Goal: Task Accomplishment & Management: Manage account settings

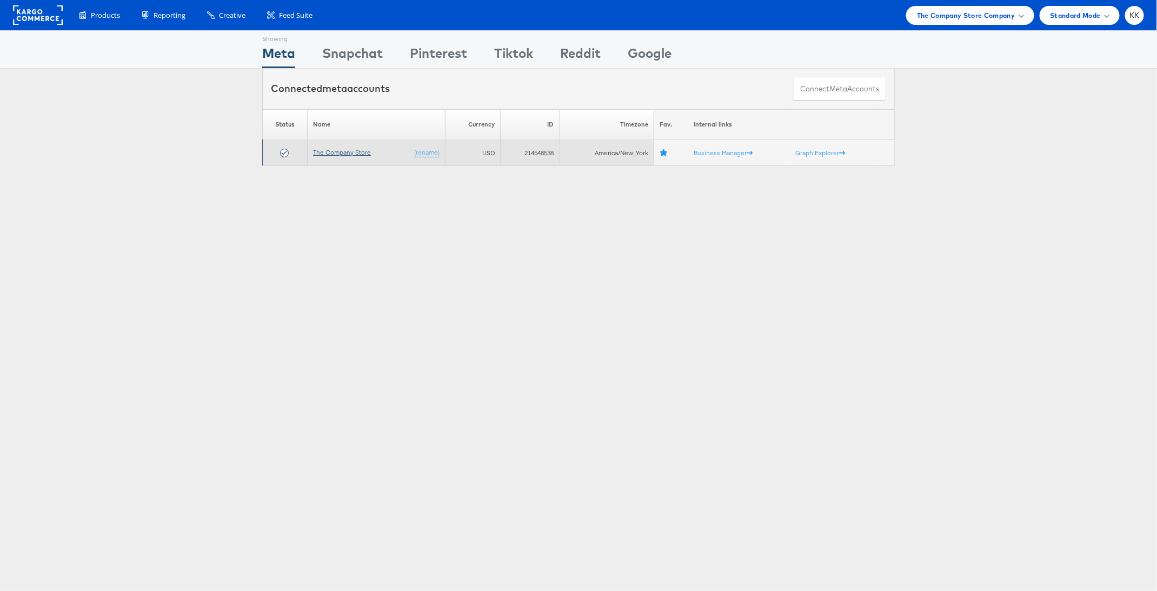
click at [325, 151] on link "The Company Store" at bounding box center [342, 152] width 58 height 8
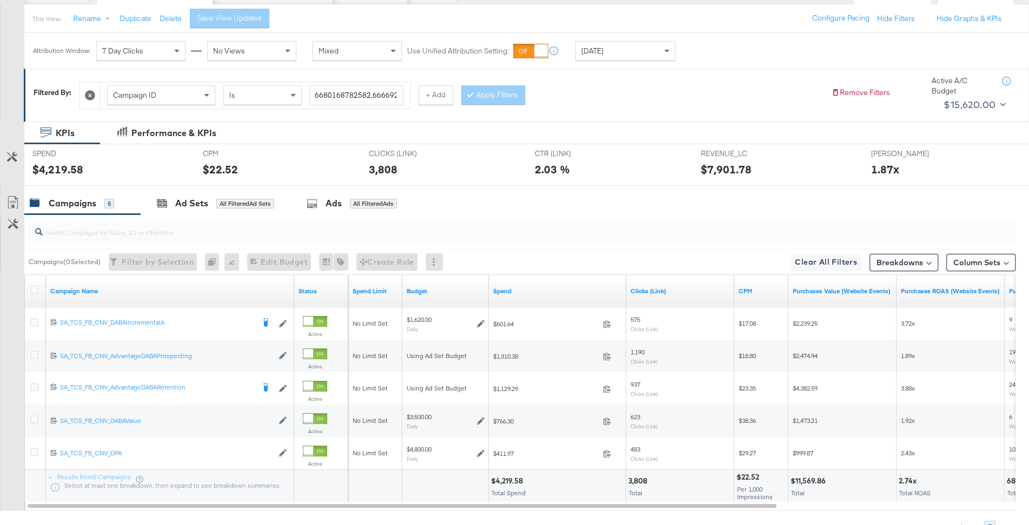
scroll to position [129, 0]
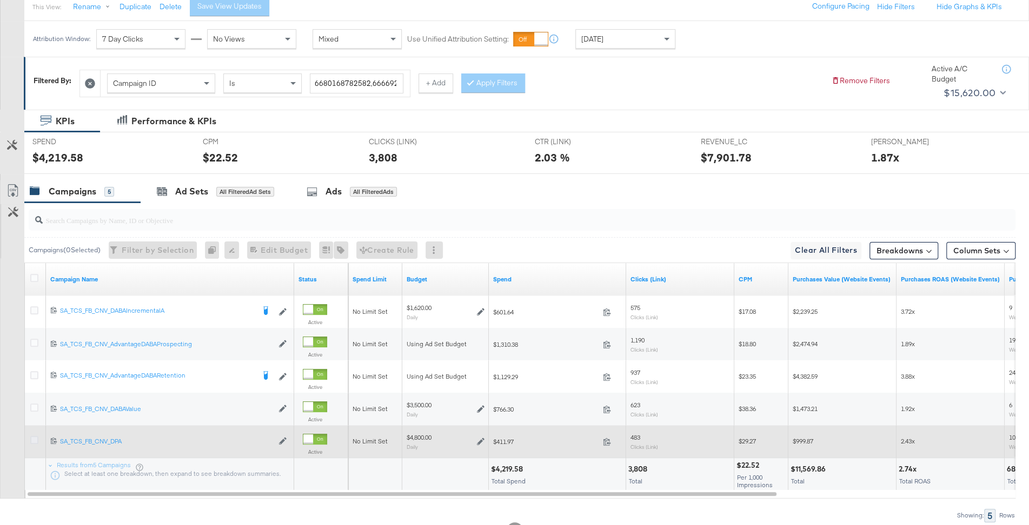
click at [31, 436] on icon at bounding box center [34, 440] width 8 height 8
click at [0, 0] on input "checkbox" at bounding box center [0, 0] width 0 height 0
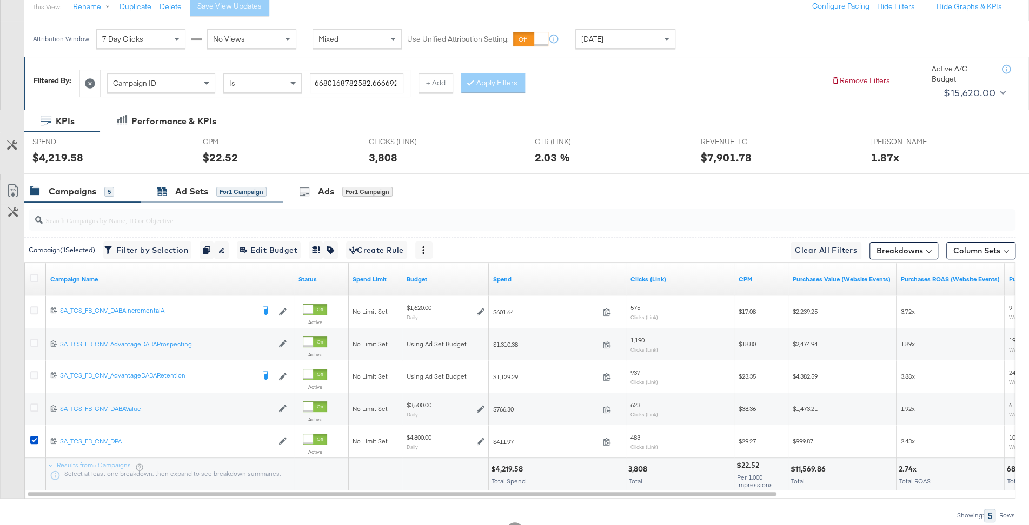
click at [202, 191] on div "Ad Sets" at bounding box center [191, 191] width 33 height 12
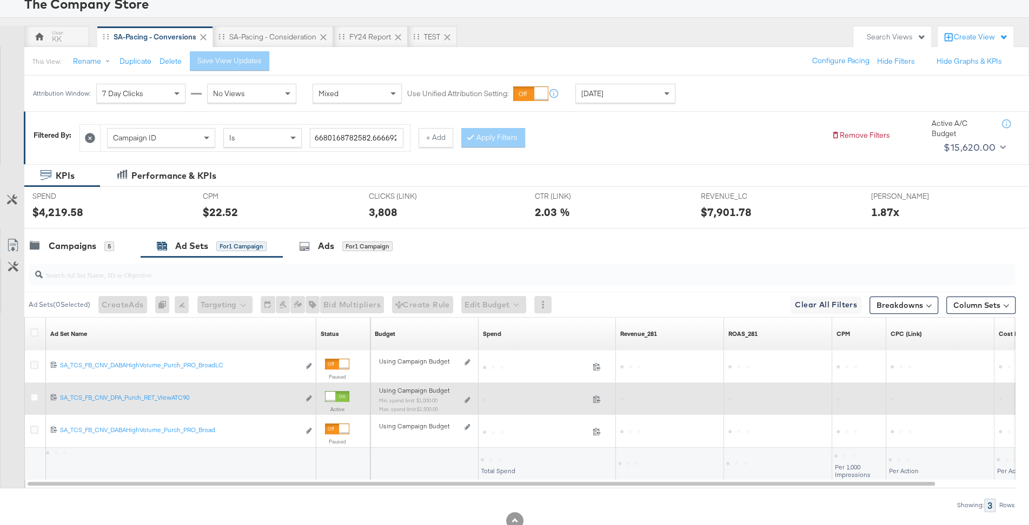
scroll to position [106, 0]
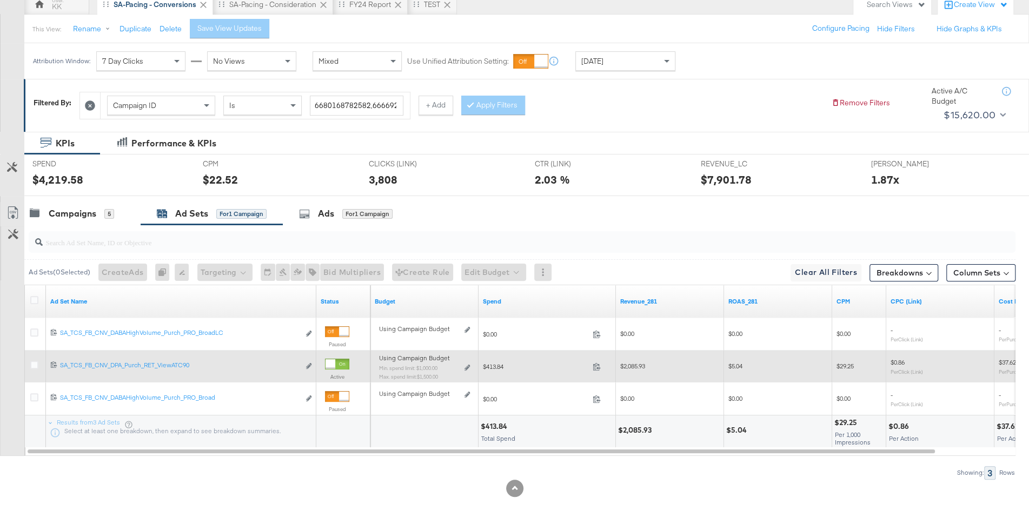
click at [465, 362] on div "Using Campaign Budget Min. spend limit: $1,000.00 Max. spend limit : $1,500.00 …" at bounding box center [424, 371] width 91 height 25
click at [466, 365] on icon at bounding box center [466, 368] width 5 height 6
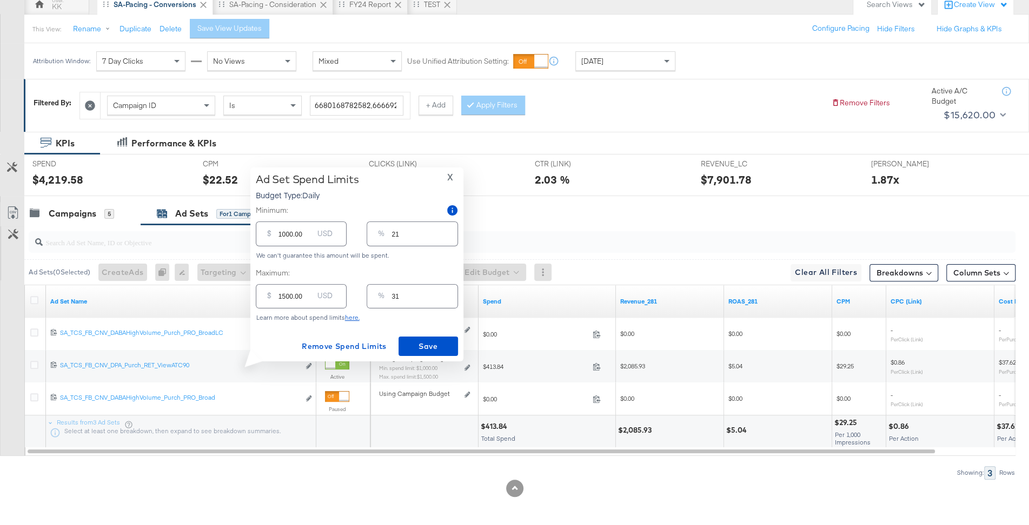
click at [285, 295] on input "1500.00" at bounding box center [295, 292] width 35 height 23
type input "100.00"
type input "2"
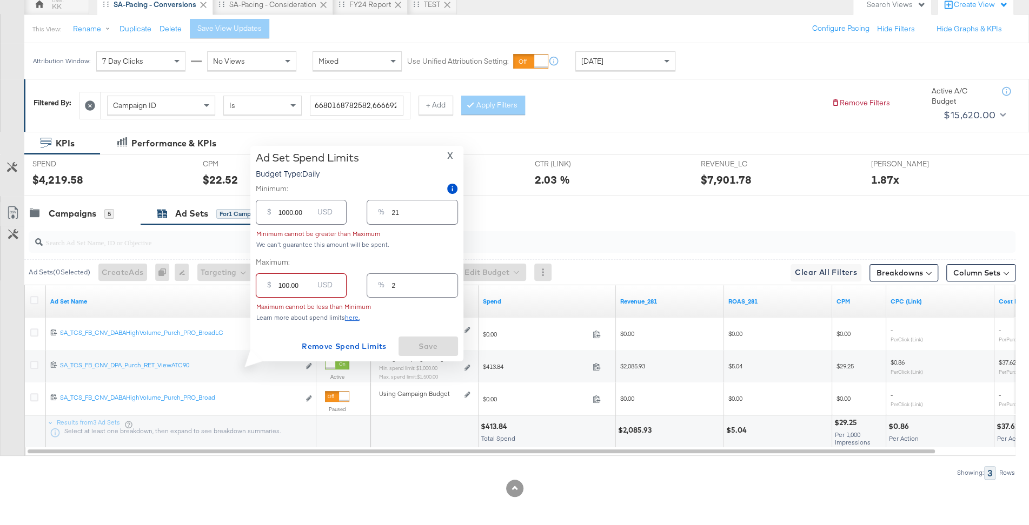
type input "1300.00"
type input "27"
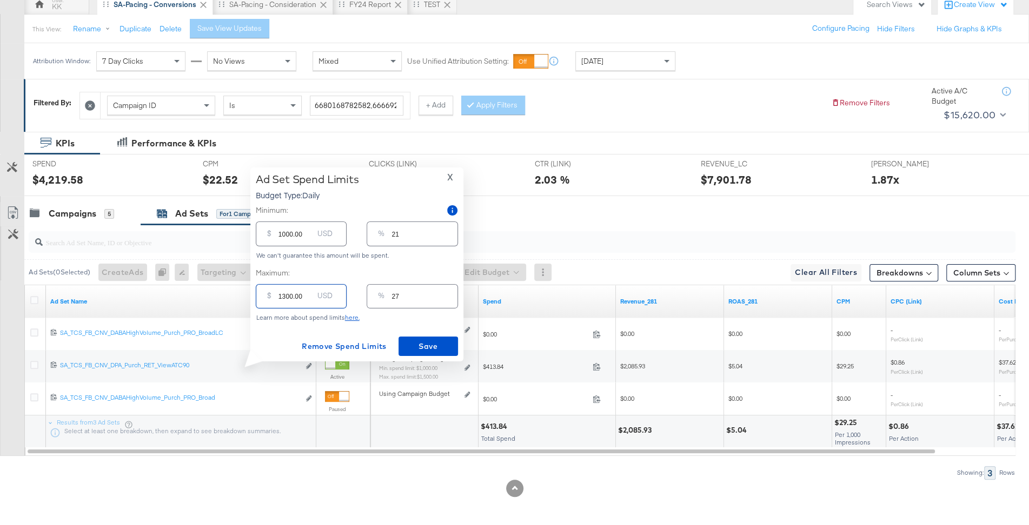
type input "1300.00"
click at [284, 235] on input "1000.00" at bounding box center [295, 229] width 35 height 23
type input "100.00"
type input "2"
type input "100.00"
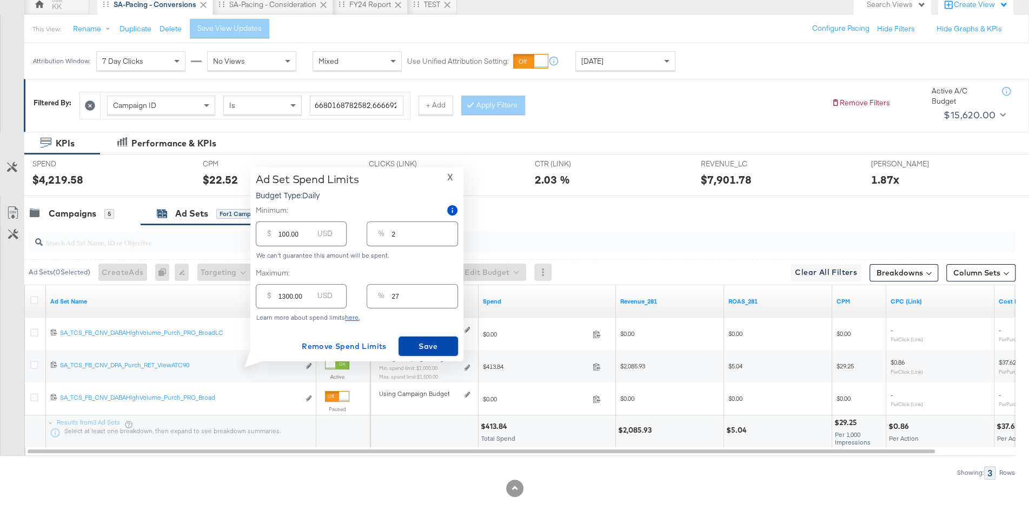
click at [419, 348] on span "Save" at bounding box center [428, 347] width 51 height 14
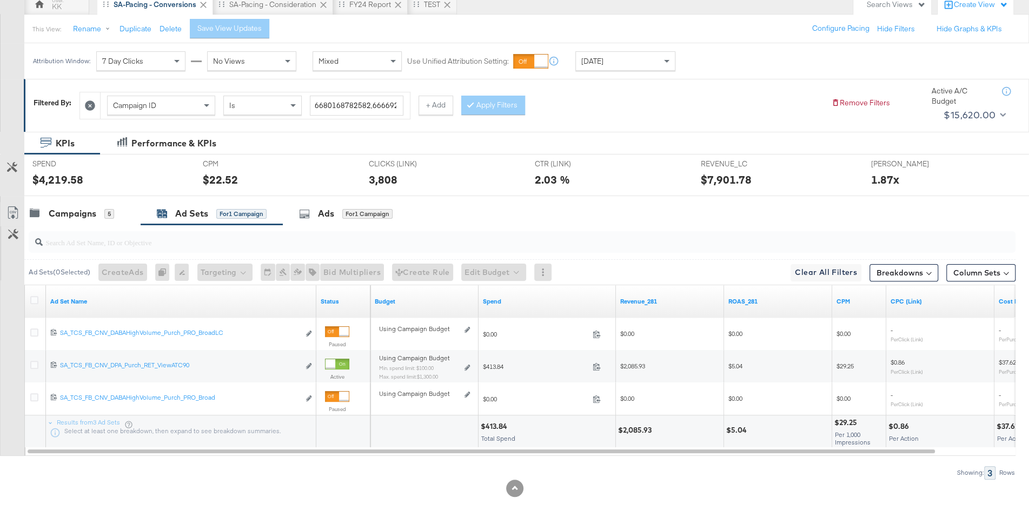
click at [65, 196] on div at bounding box center [514, 200] width 1029 height 9
click at [70, 209] on div "Campaigns" at bounding box center [73, 214] width 48 height 12
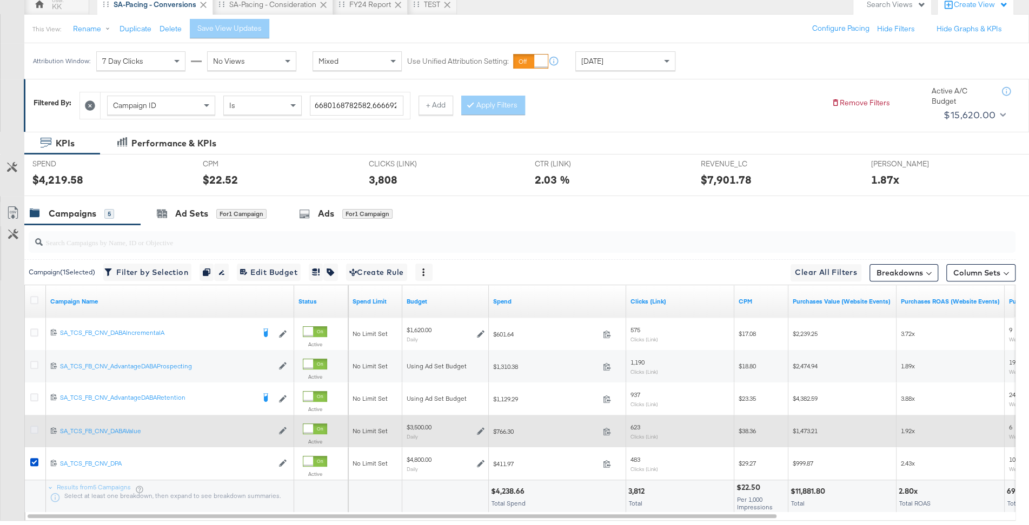
click at [36, 432] on icon at bounding box center [34, 430] width 8 height 8
click at [0, 0] on input "checkbox" at bounding box center [0, 0] width 0 height 0
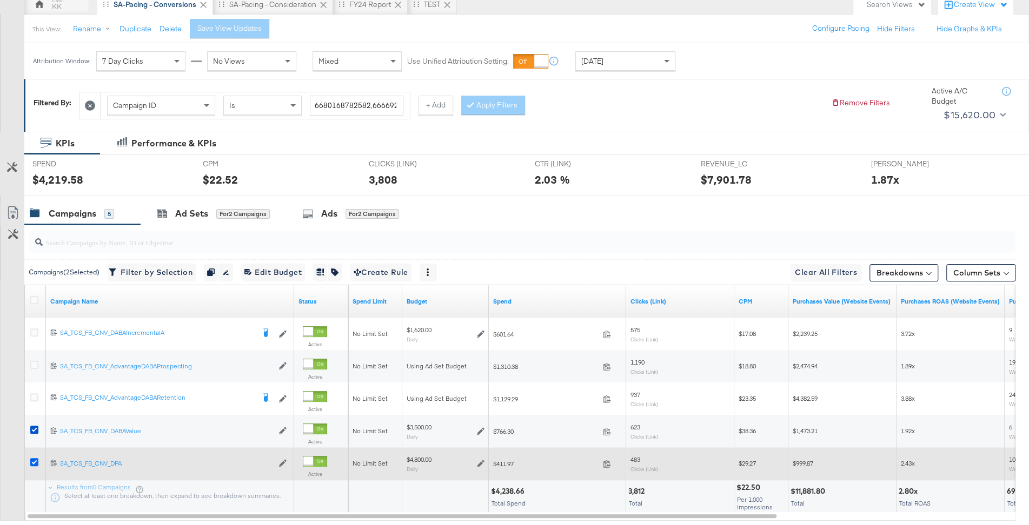
click at [36, 462] on icon at bounding box center [34, 462] width 8 height 8
click at [0, 0] on input "checkbox" at bounding box center [0, 0] width 0 height 0
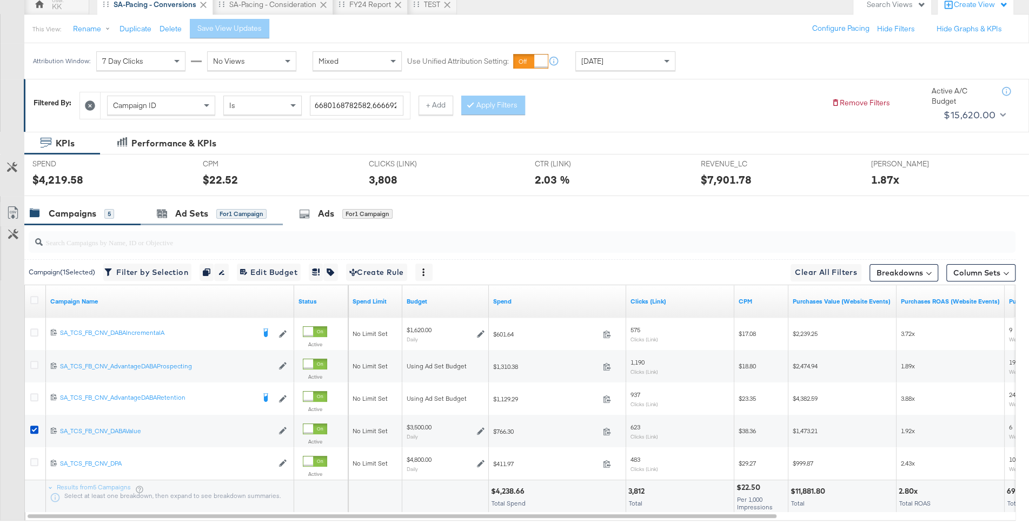
click at [202, 220] on div "Ad Sets for 1 Campaign" at bounding box center [212, 213] width 142 height 23
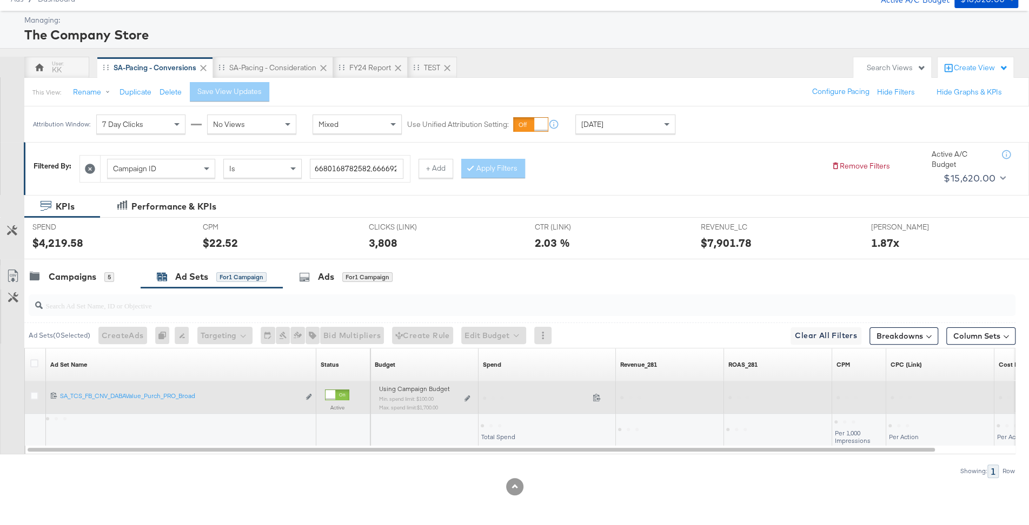
scroll to position [42, 0]
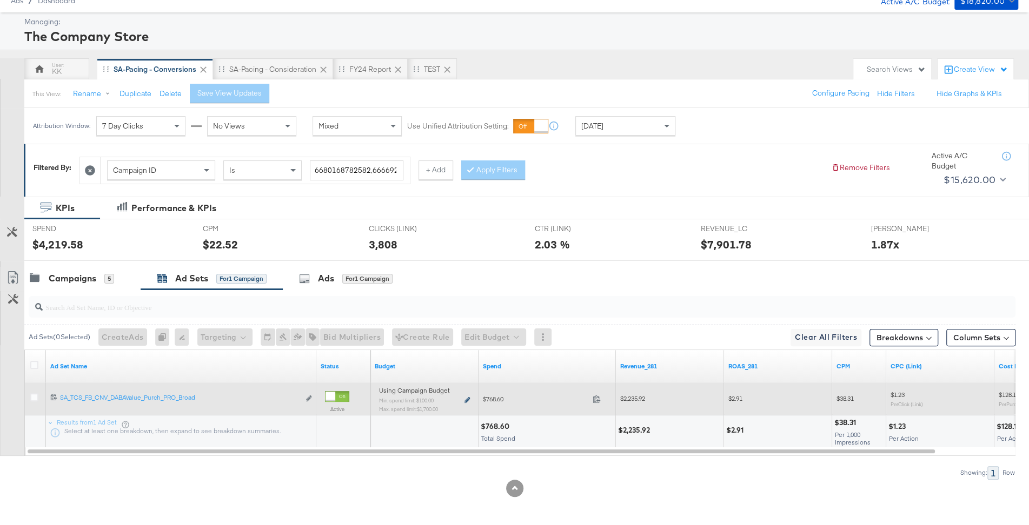
click at [465, 400] on icon at bounding box center [466, 400] width 5 height 6
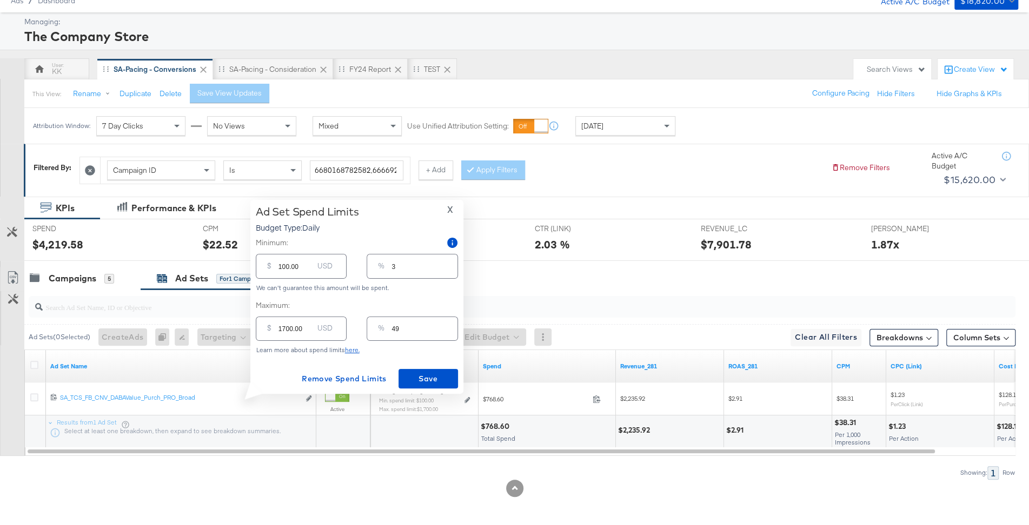
click at [282, 328] on input "1700.00" at bounding box center [295, 324] width 35 height 23
type input "100.00"
type input "3"
type input "1600.00"
type input "46"
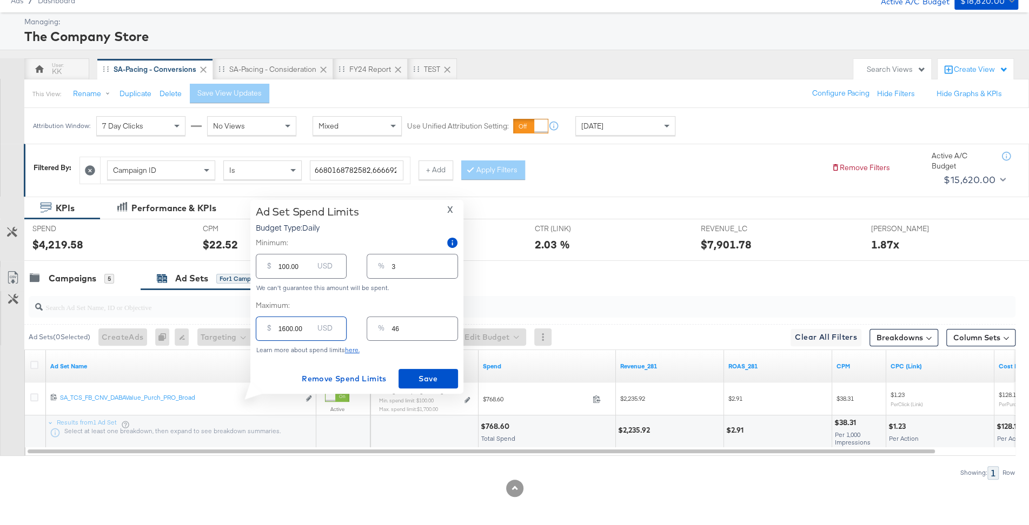
type input "100.00"
type input "3"
type input "1500.00"
type input "43"
type input "1500.00"
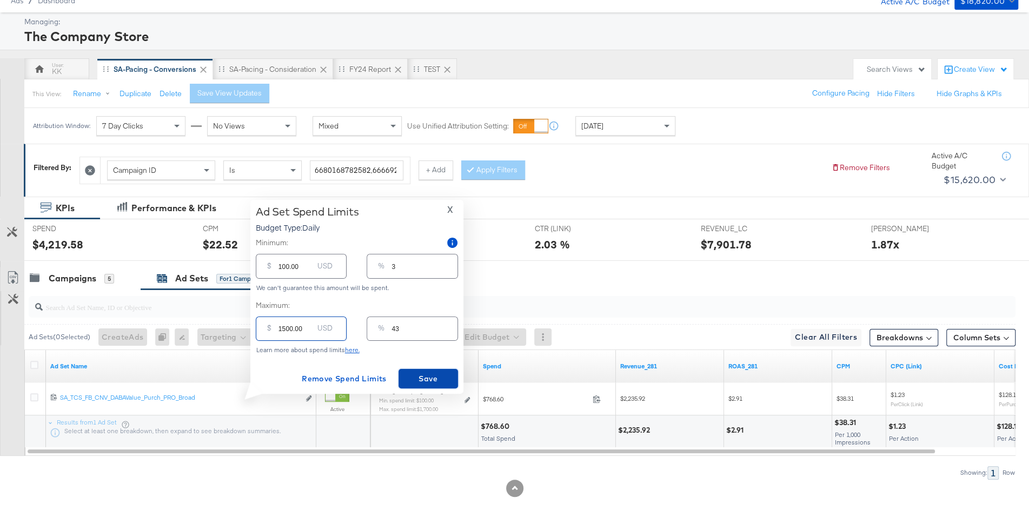
click at [435, 382] on span "Save" at bounding box center [428, 379] width 51 height 14
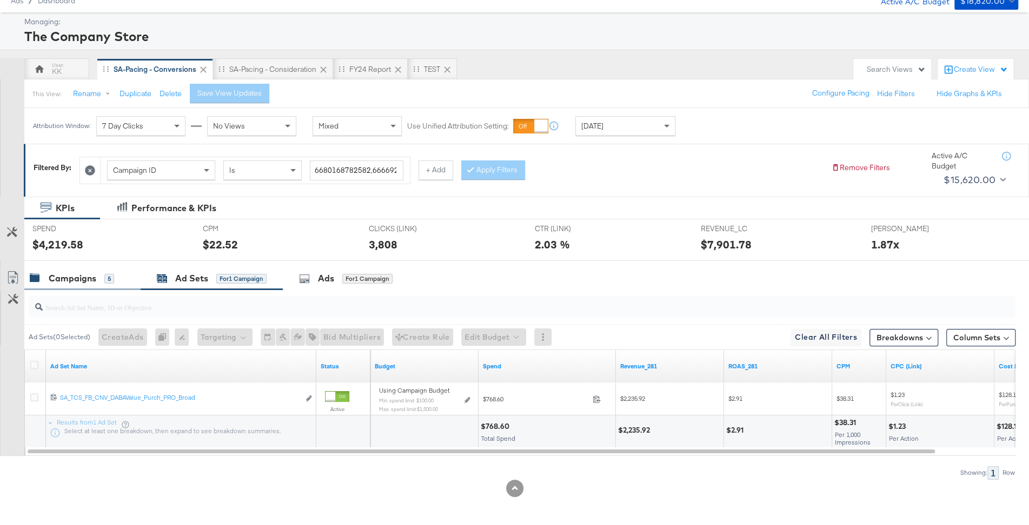
click at [76, 284] on div "Campaigns 5" at bounding box center [82, 278] width 116 height 23
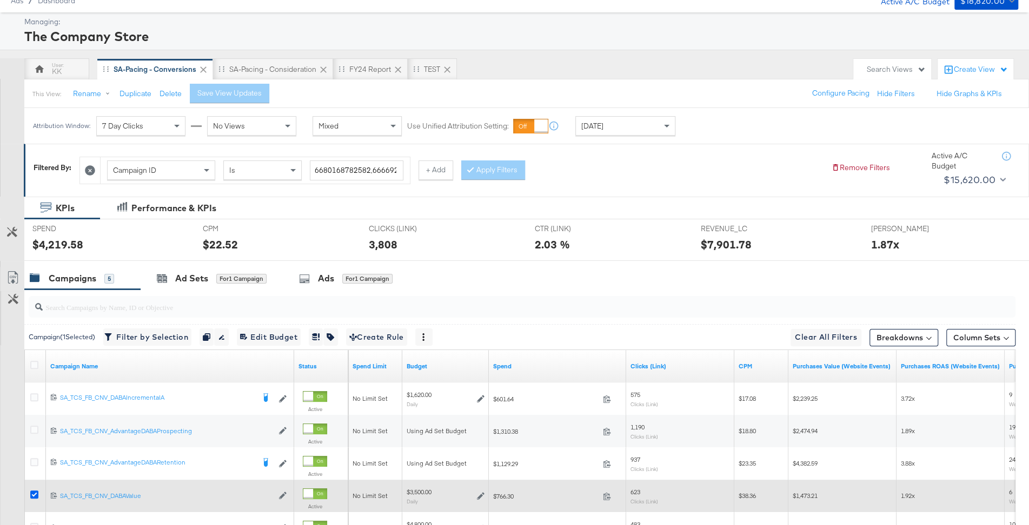
click at [37, 492] on icon at bounding box center [34, 495] width 8 height 8
click at [0, 0] on input "checkbox" at bounding box center [0, 0] width 0 height 0
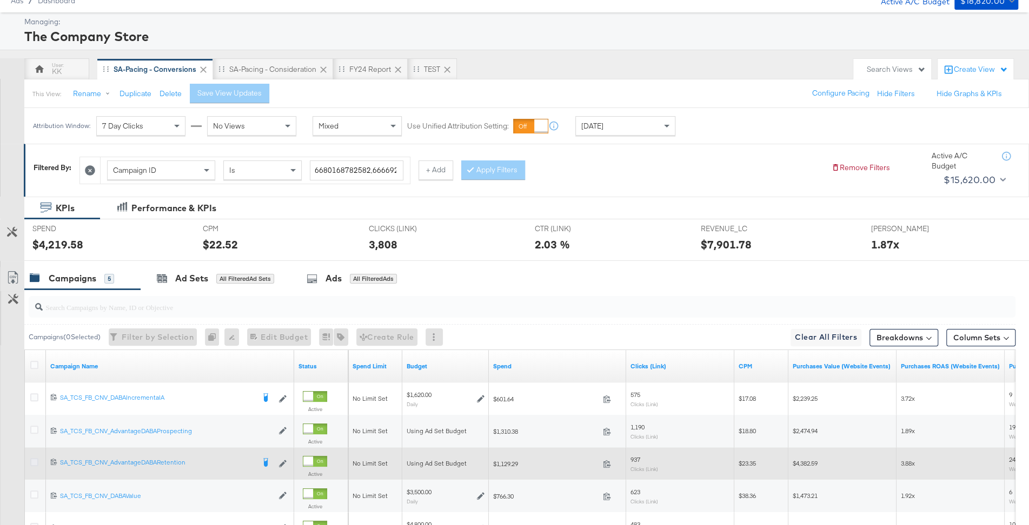
click at [33, 461] on icon at bounding box center [34, 462] width 8 height 8
click at [0, 0] on input "checkbox" at bounding box center [0, 0] width 0 height 0
click at [33, 461] on icon at bounding box center [34, 462] width 8 height 8
click at [0, 0] on input "checkbox" at bounding box center [0, 0] width 0 height 0
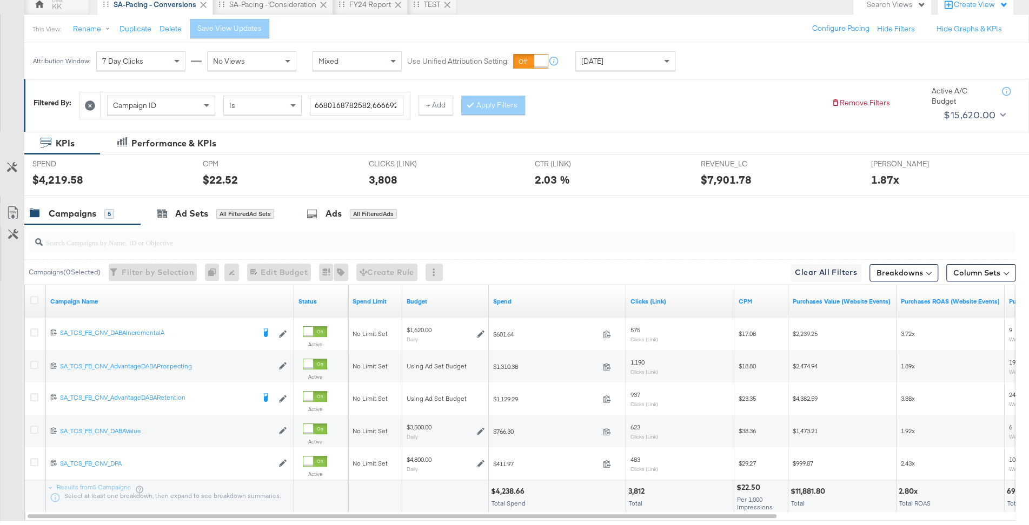
scroll to position [115, 0]
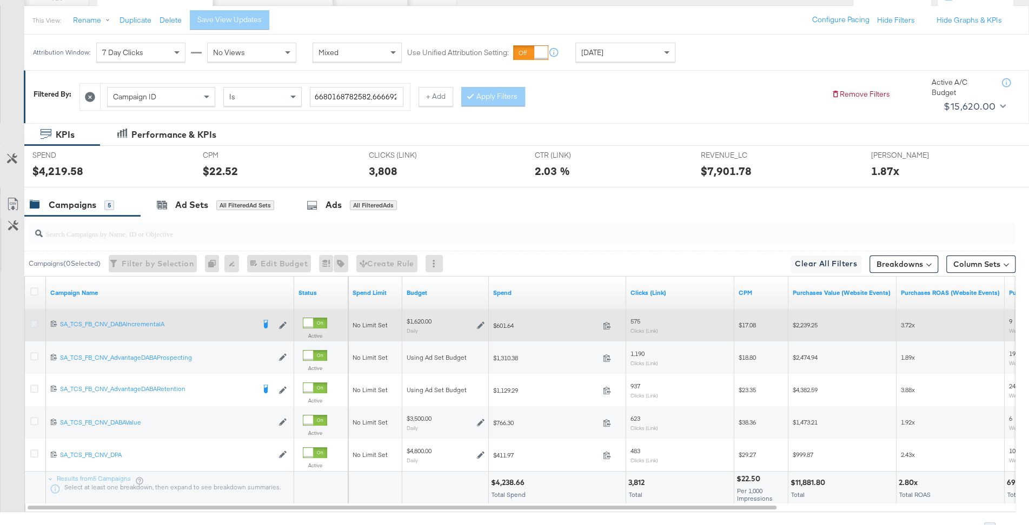
click at [33, 323] on icon at bounding box center [34, 324] width 8 height 8
click at [0, 0] on input "checkbox" at bounding box center [0, 0] width 0 height 0
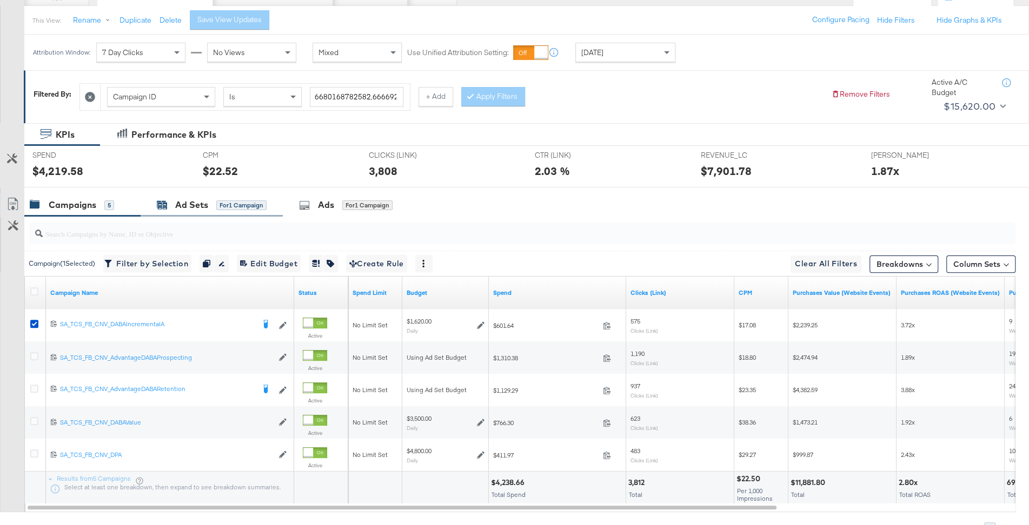
click at [236, 203] on div "for 1 Campaign" at bounding box center [241, 206] width 50 height 10
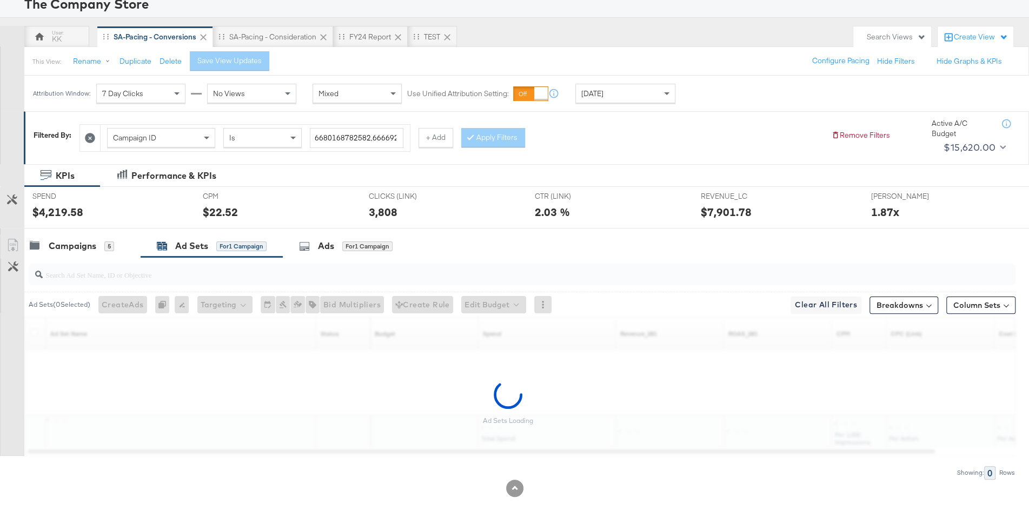
scroll to position [42, 0]
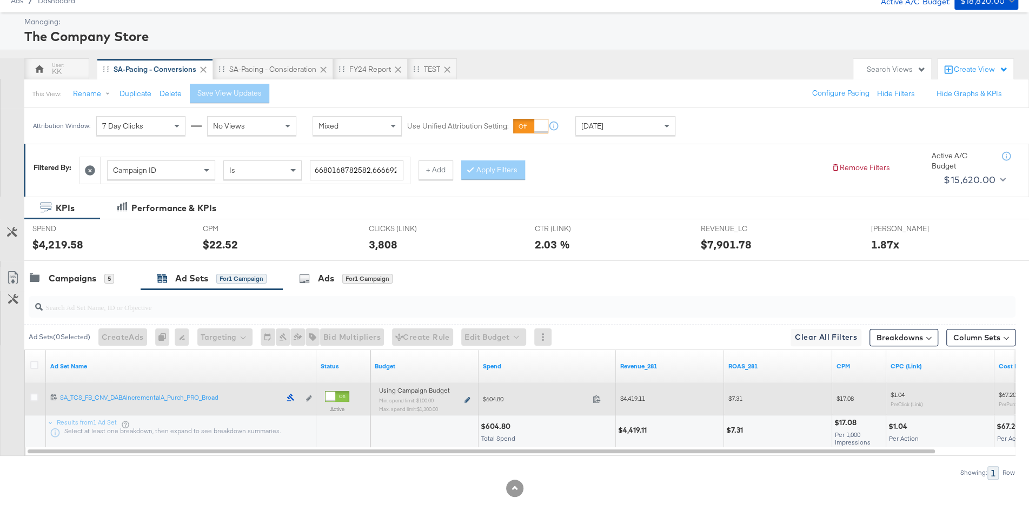
click at [465, 401] on icon at bounding box center [466, 400] width 5 height 6
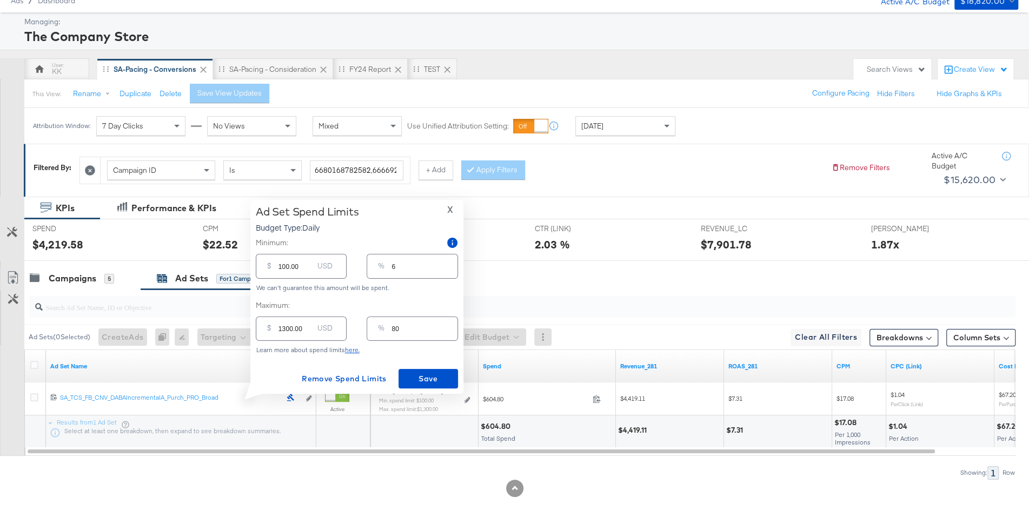
click at [286, 330] on input "1300.00" at bounding box center [295, 324] width 35 height 23
type input "100.00"
type input "6"
type input "1700.00"
type input "105"
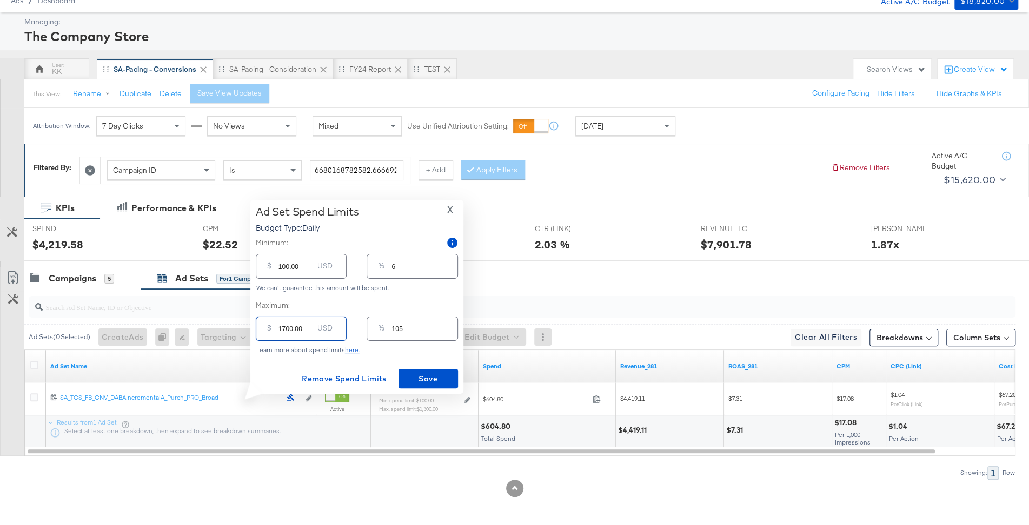
type input "1700.00"
click at [281, 268] on input "100.00" at bounding box center [295, 261] width 35 height 23
type input "00.00"
type input "0"
type input "300.00"
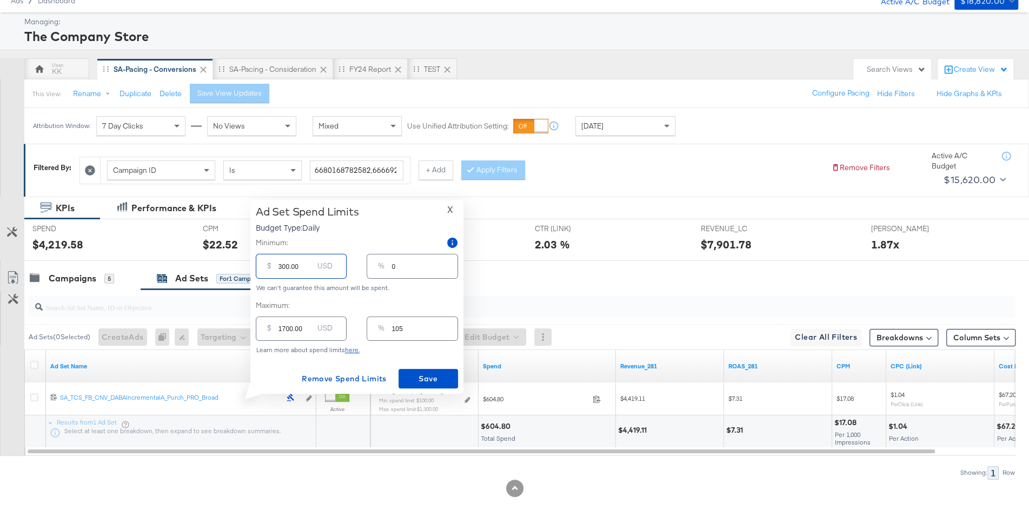
type input "19"
type input "300.00"
click at [421, 382] on span "Save" at bounding box center [428, 379] width 51 height 14
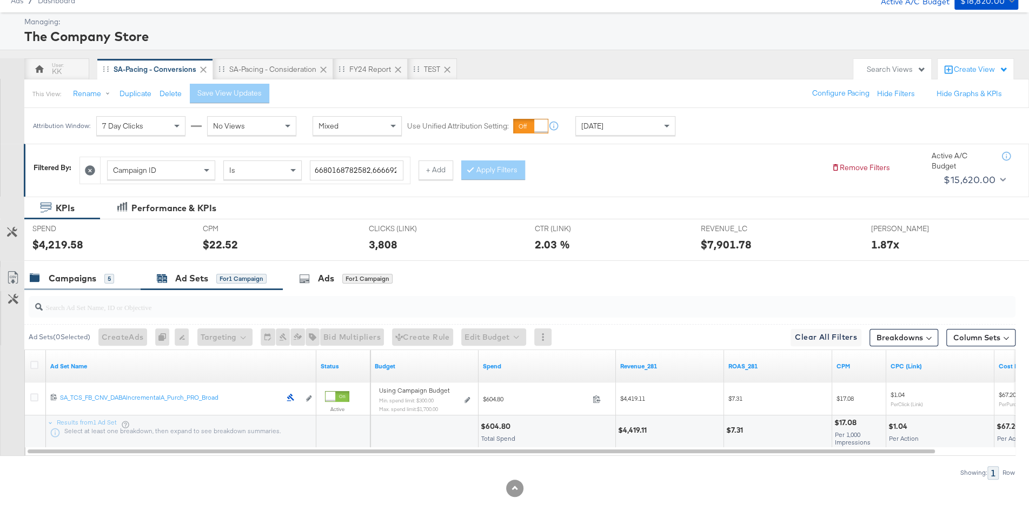
click at [83, 273] on div "Campaigns" at bounding box center [73, 278] width 48 height 12
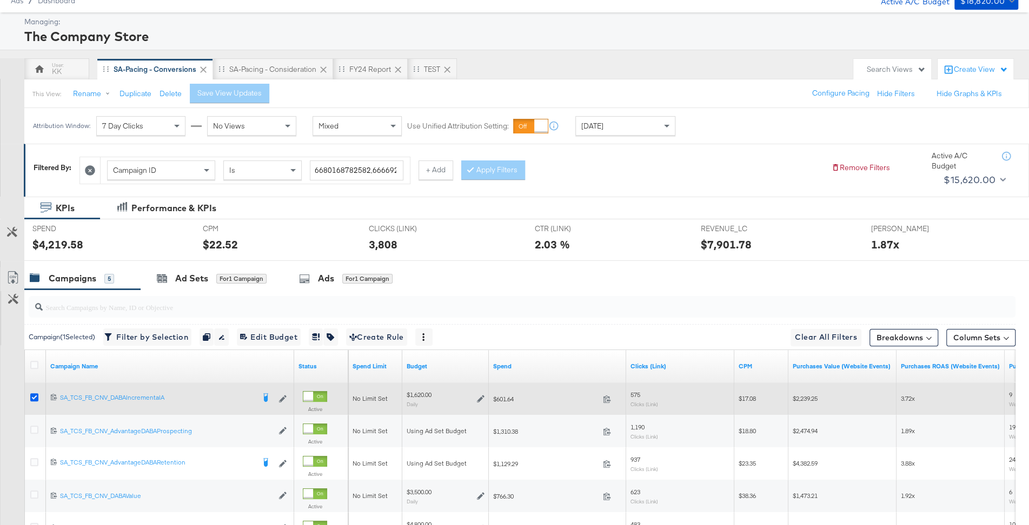
click at [36, 396] on icon at bounding box center [34, 397] width 8 height 8
click at [0, 0] on input "checkbox" at bounding box center [0, 0] width 0 height 0
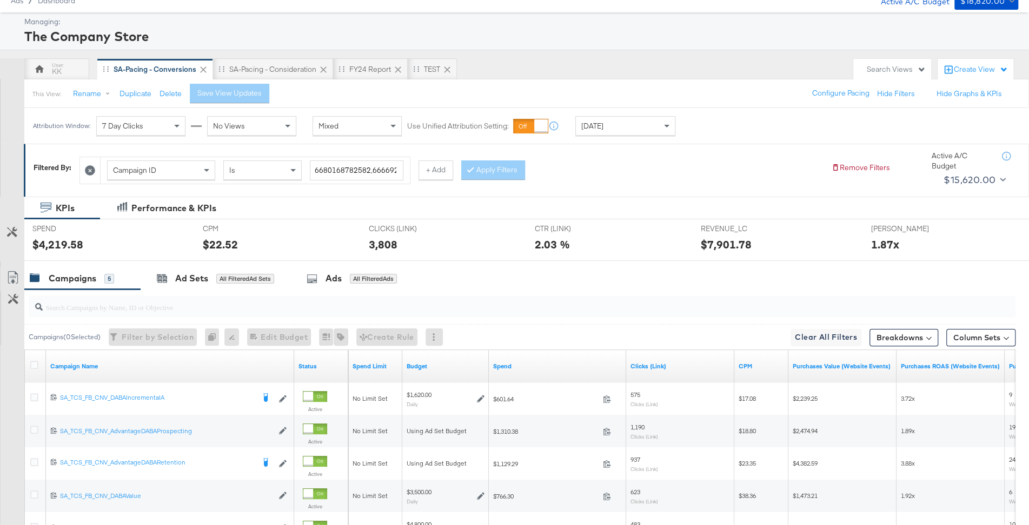
scroll to position [74, 0]
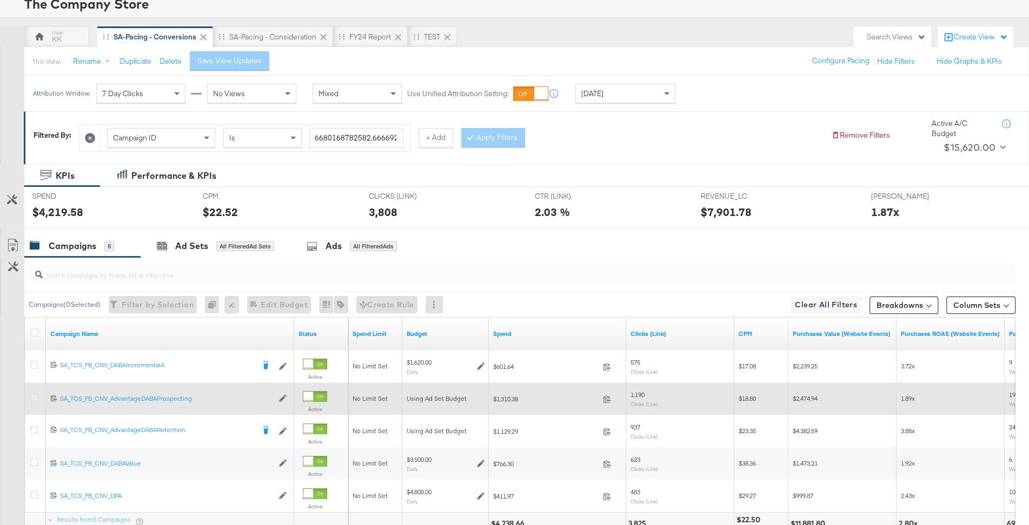
click at [34, 393] on icon at bounding box center [34, 397] width 8 height 8
click at [0, 0] on input "checkbox" at bounding box center [0, 0] width 0 height 0
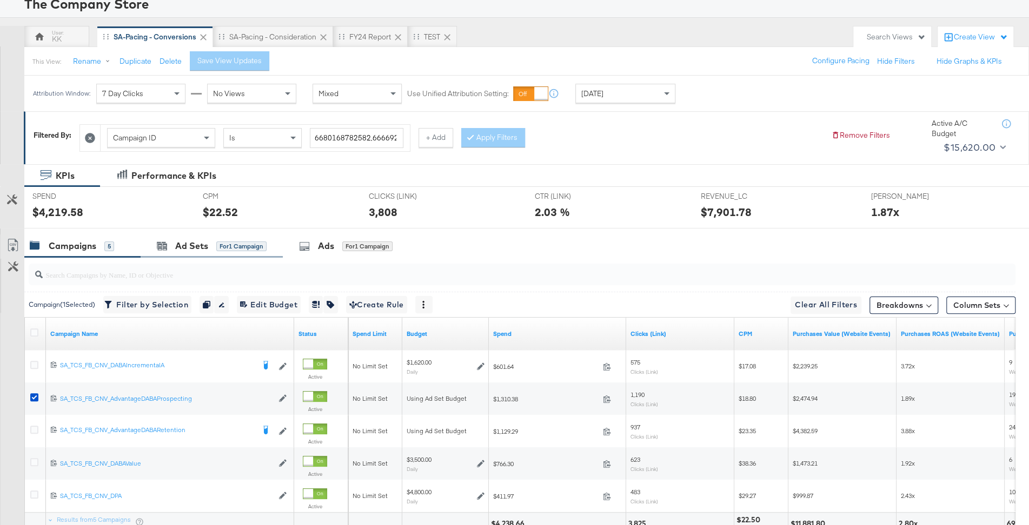
click at [282, 241] on div "Ad Sets for 1 Campaign" at bounding box center [212, 246] width 142 height 23
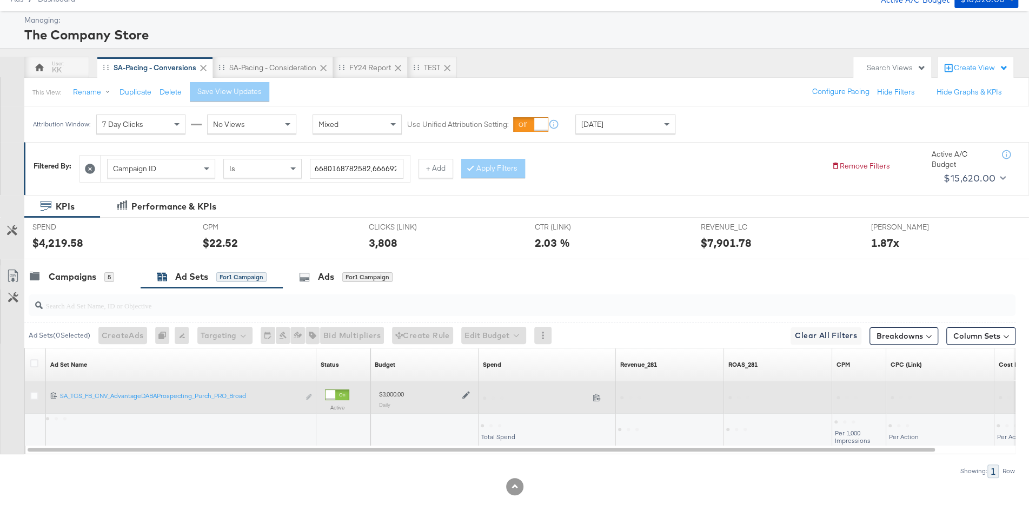
scroll to position [42, 0]
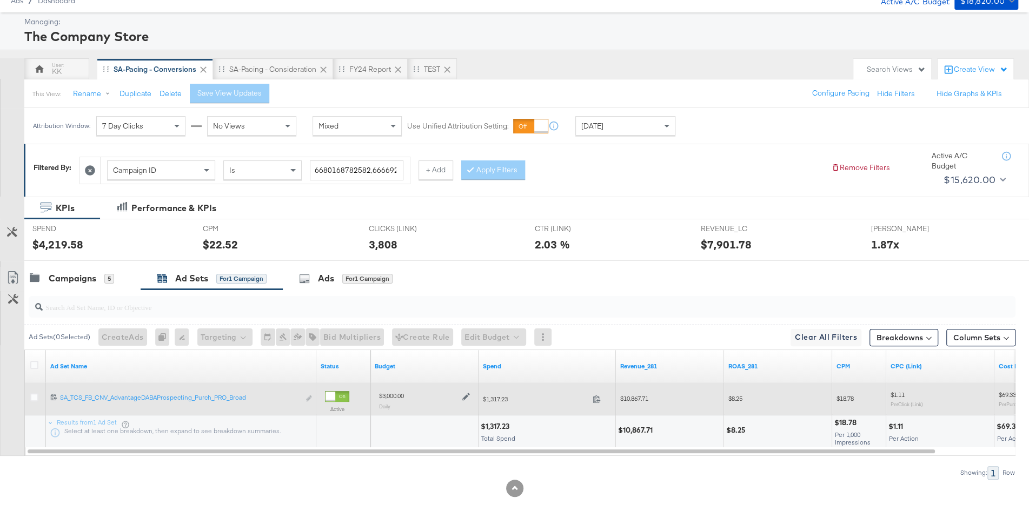
click at [463, 396] on icon at bounding box center [466, 397] width 8 height 8
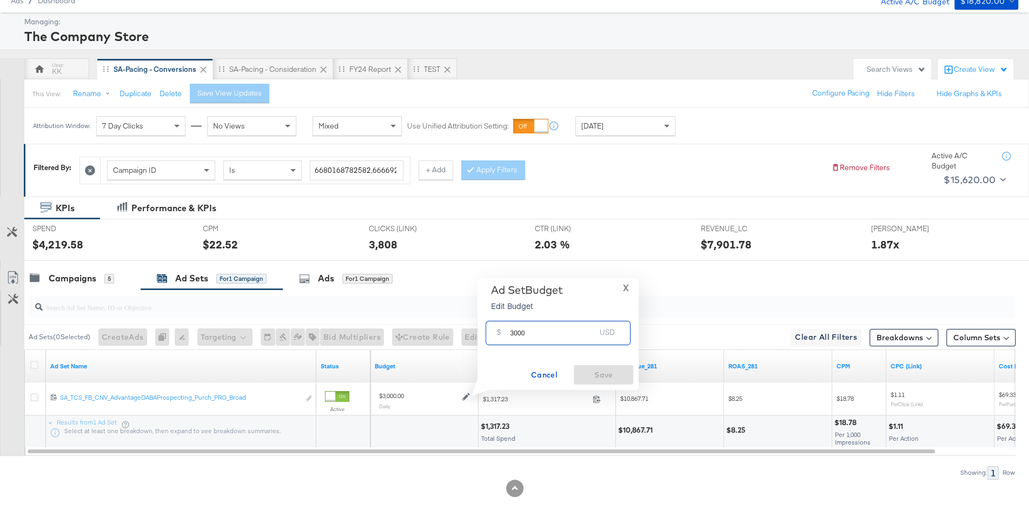
drag, startPoint x: 516, startPoint y: 334, endPoint x: 501, endPoint y: 334, distance: 15.1
click at [501, 334] on div "$ 3000 USD" at bounding box center [557, 333] width 145 height 24
type input "2600"
click at [609, 375] on span "Save" at bounding box center [603, 376] width 51 height 14
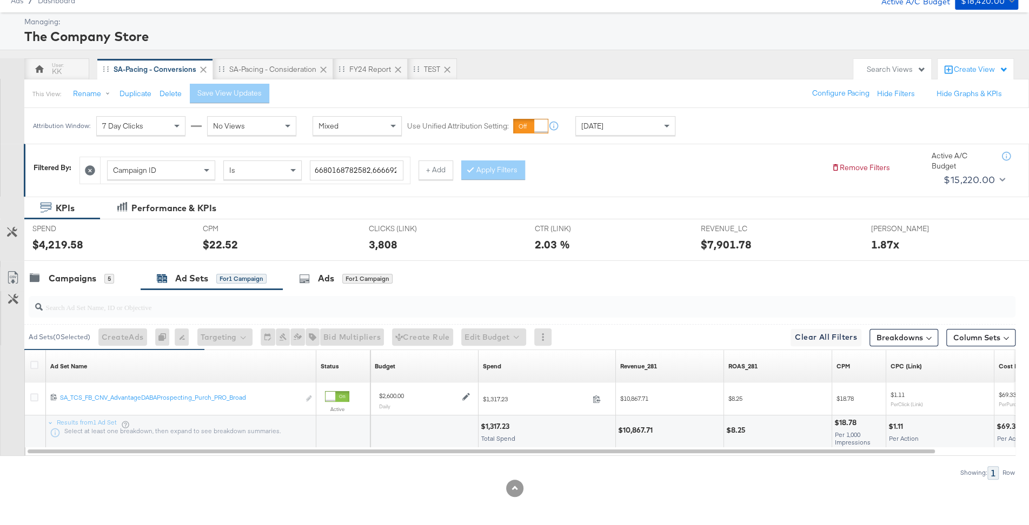
click at [71, 263] on div at bounding box center [514, 265] width 1029 height 9
click at [58, 290] on div at bounding box center [519, 307] width 991 height 35
click at [61, 281] on div "Campaigns" at bounding box center [73, 278] width 48 height 12
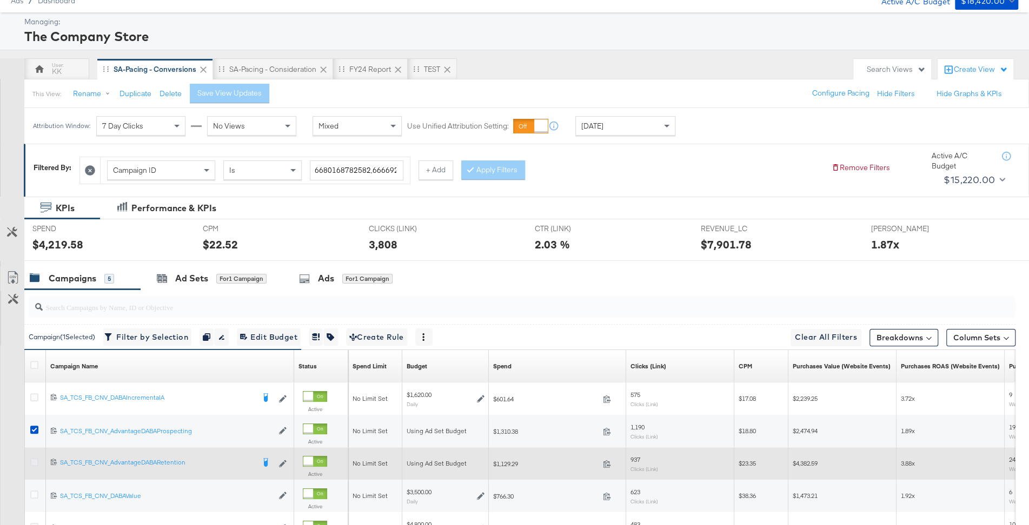
click at [35, 464] on icon at bounding box center [34, 462] width 8 height 8
click at [0, 0] on input "checkbox" at bounding box center [0, 0] width 0 height 0
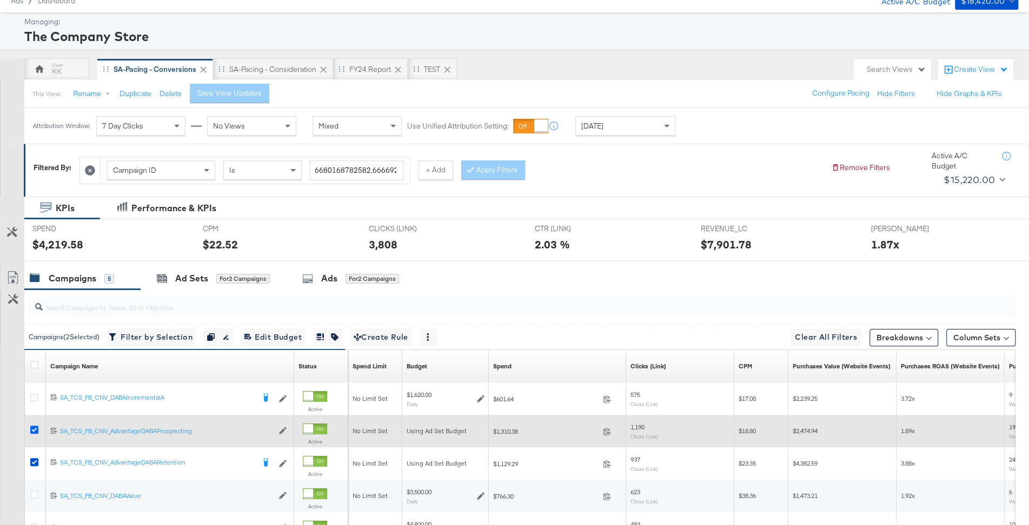
click at [33, 426] on icon at bounding box center [34, 430] width 8 height 8
click at [0, 0] on input "checkbox" at bounding box center [0, 0] width 0 height 0
